Goal: Transaction & Acquisition: Purchase product/service

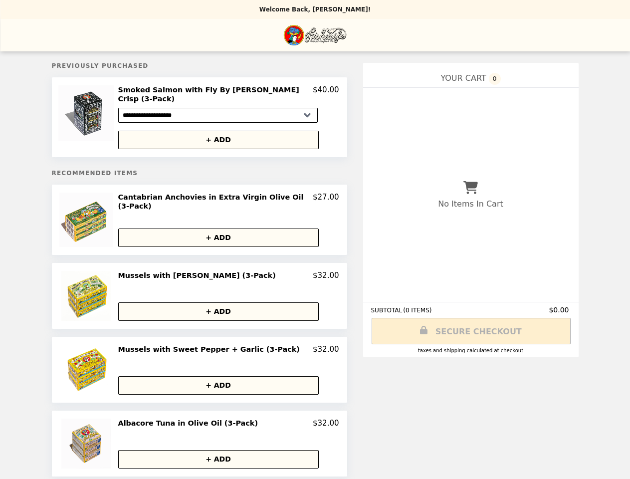
click at [97, 114] on img at bounding box center [87, 113] width 58 height 56
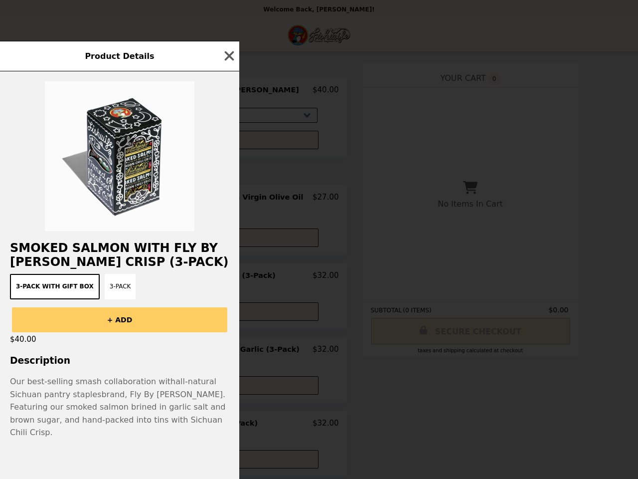
click at [97, 211] on div "Product Details Smoked Salmon with Fly By Jing Chili Crisp (3-Pack) 3-Pack with…" at bounding box center [319, 239] width 638 height 479
click at [228, 191] on div at bounding box center [119, 151] width 239 height 160
click at [228, 226] on div at bounding box center [119, 151] width 239 height 160
click at [97, 285] on div "Product Details Smoked Salmon with Fly By Jing Chili Crisp (3-Pack) 3-Pack with…" at bounding box center [319, 239] width 638 height 479
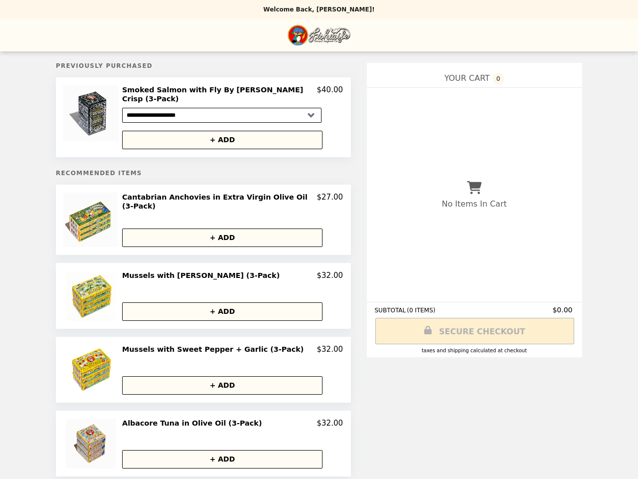
click at [228, 271] on h2 "Mussels with [PERSON_NAME] (3-Pack)" at bounding box center [203, 275] width 162 height 9
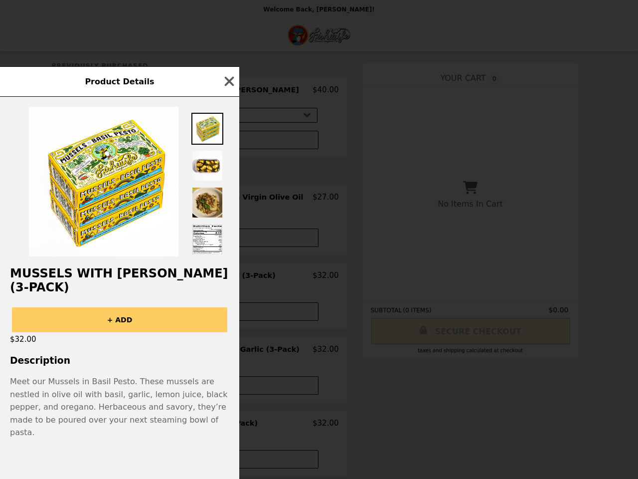
click at [228, 300] on div "Product Details Mussels with [PERSON_NAME] (3-Pack) + ADD $32.00 Description Me…" at bounding box center [319, 239] width 638 height 479
click at [97, 358] on div "Mussels with [PERSON_NAME] (3-Pack) + ADD $32.00 Description Meet our Mussels i…" at bounding box center [119, 288] width 239 height 382
